Goal: Task Accomplishment & Management: Manage account settings

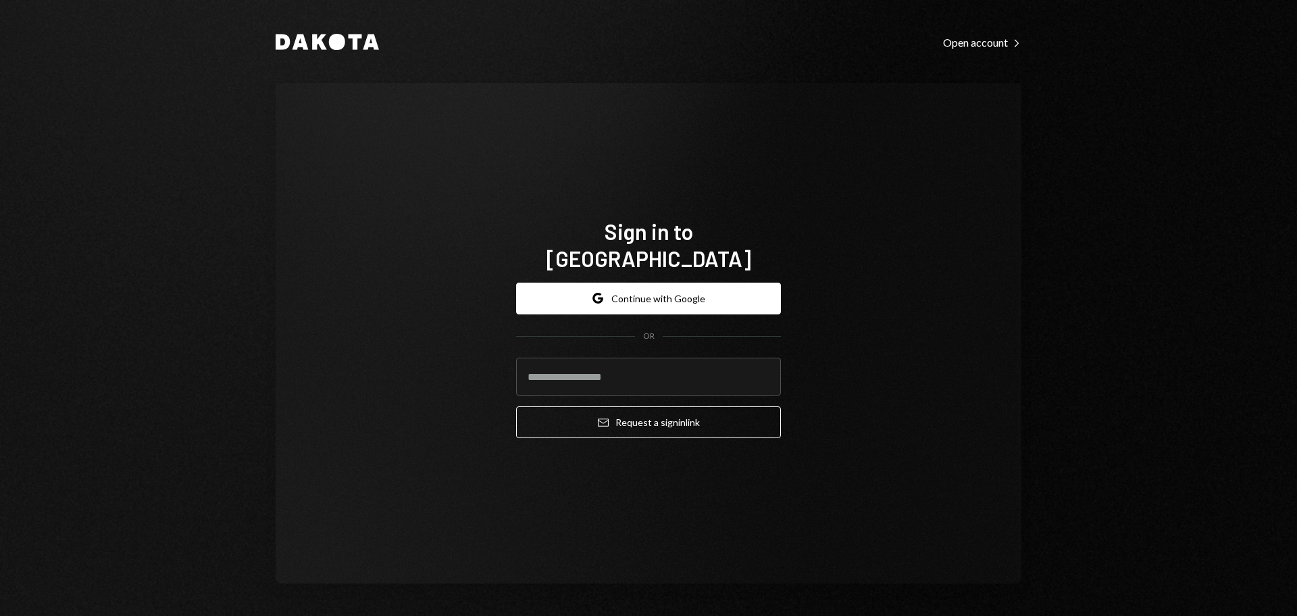
click at [1005, 243] on div "Sign in to [GEOGRAPHIC_DATA] Google Continue with Google OR Email Request a sig…" at bounding box center [649, 333] width 746 height 500
